Goal: Task Accomplishment & Management: Complete application form

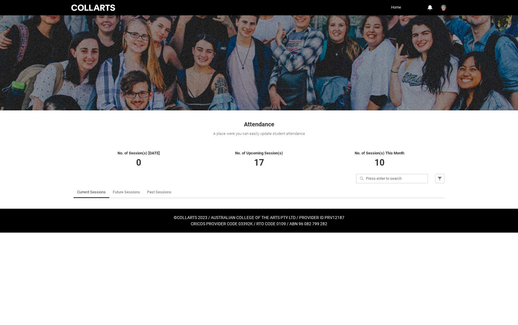
click at [395, 7] on link "Home" at bounding box center [396, 7] width 13 height 9
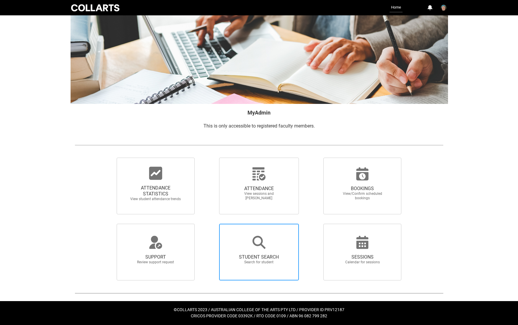
click at [272, 245] on div at bounding box center [259, 242] width 57 height 14
